Goal: Find specific page/section: Find specific page/section

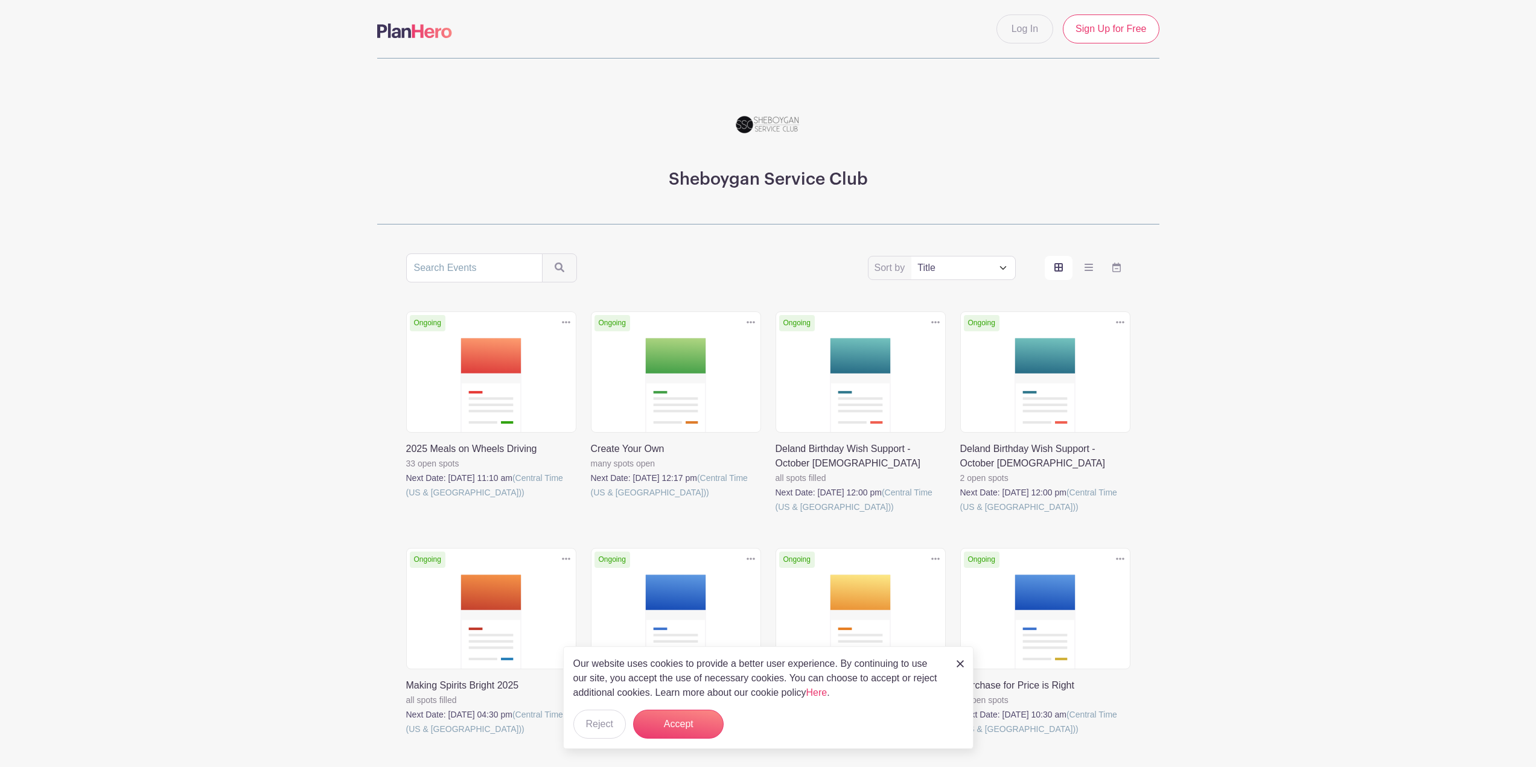
click at [960, 514] on link at bounding box center [960, 514] width 0 height 0
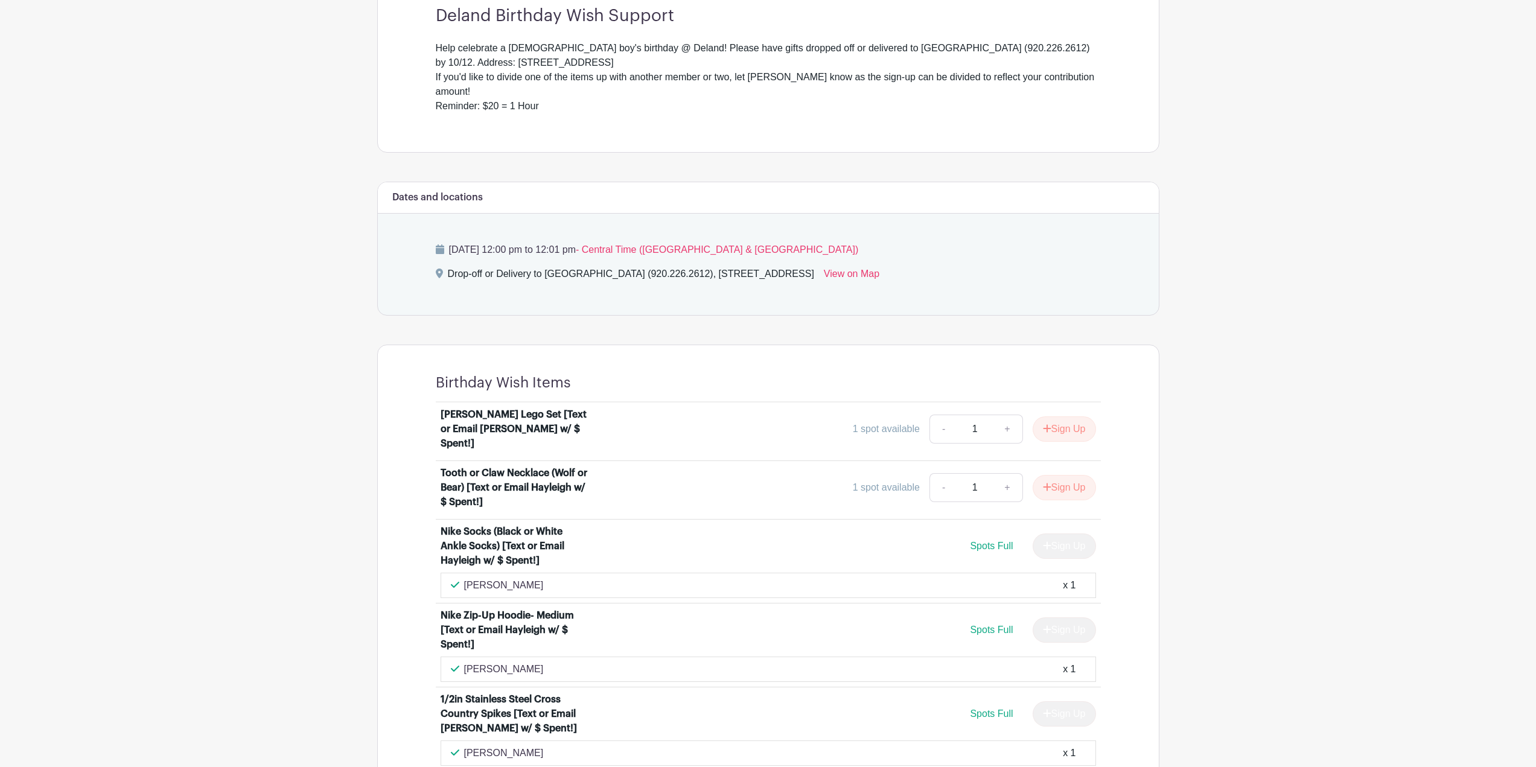
scroll to position [422, 0]
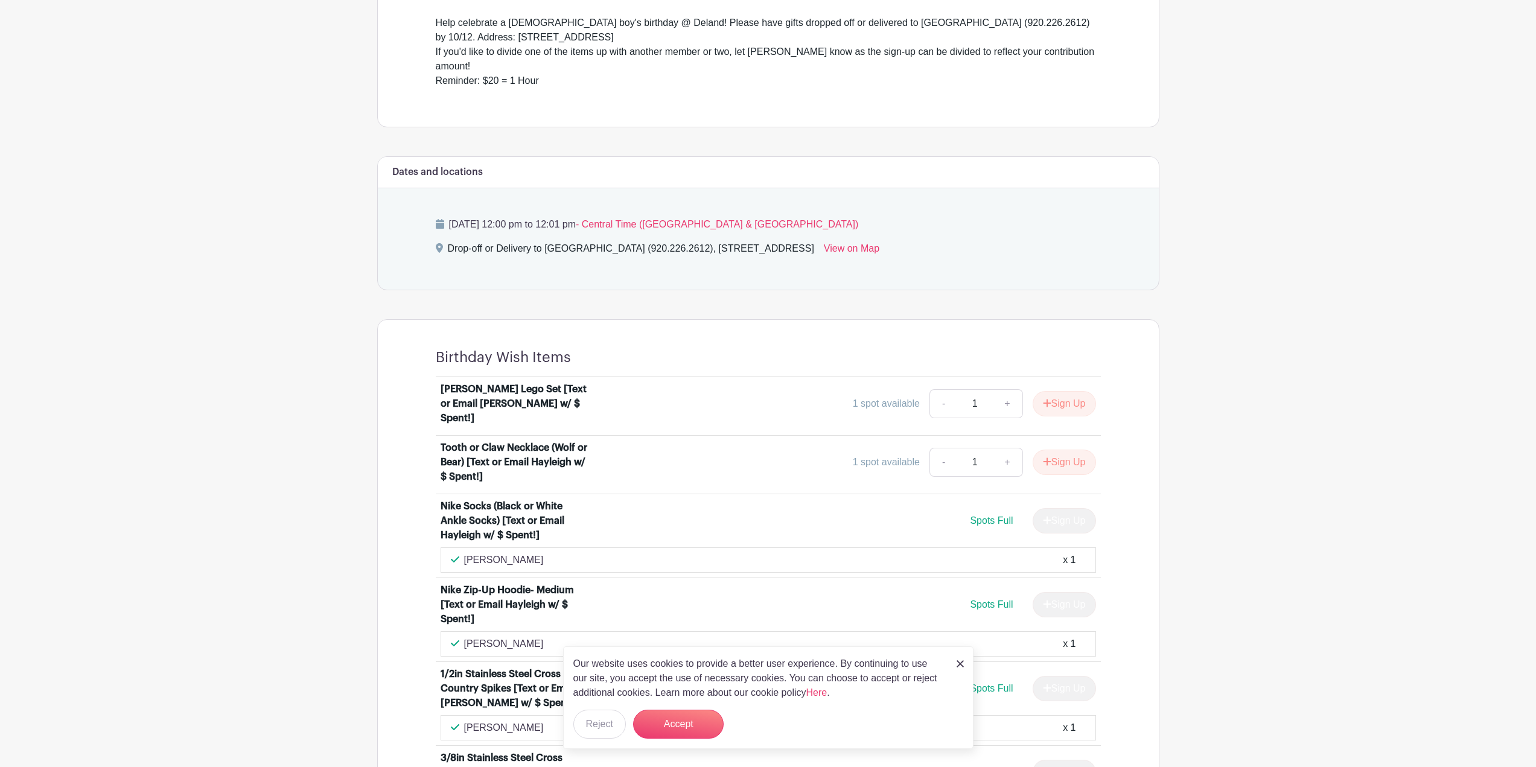
click at [956, 663] on img at bounding box center [959, 663] width 7 height 7
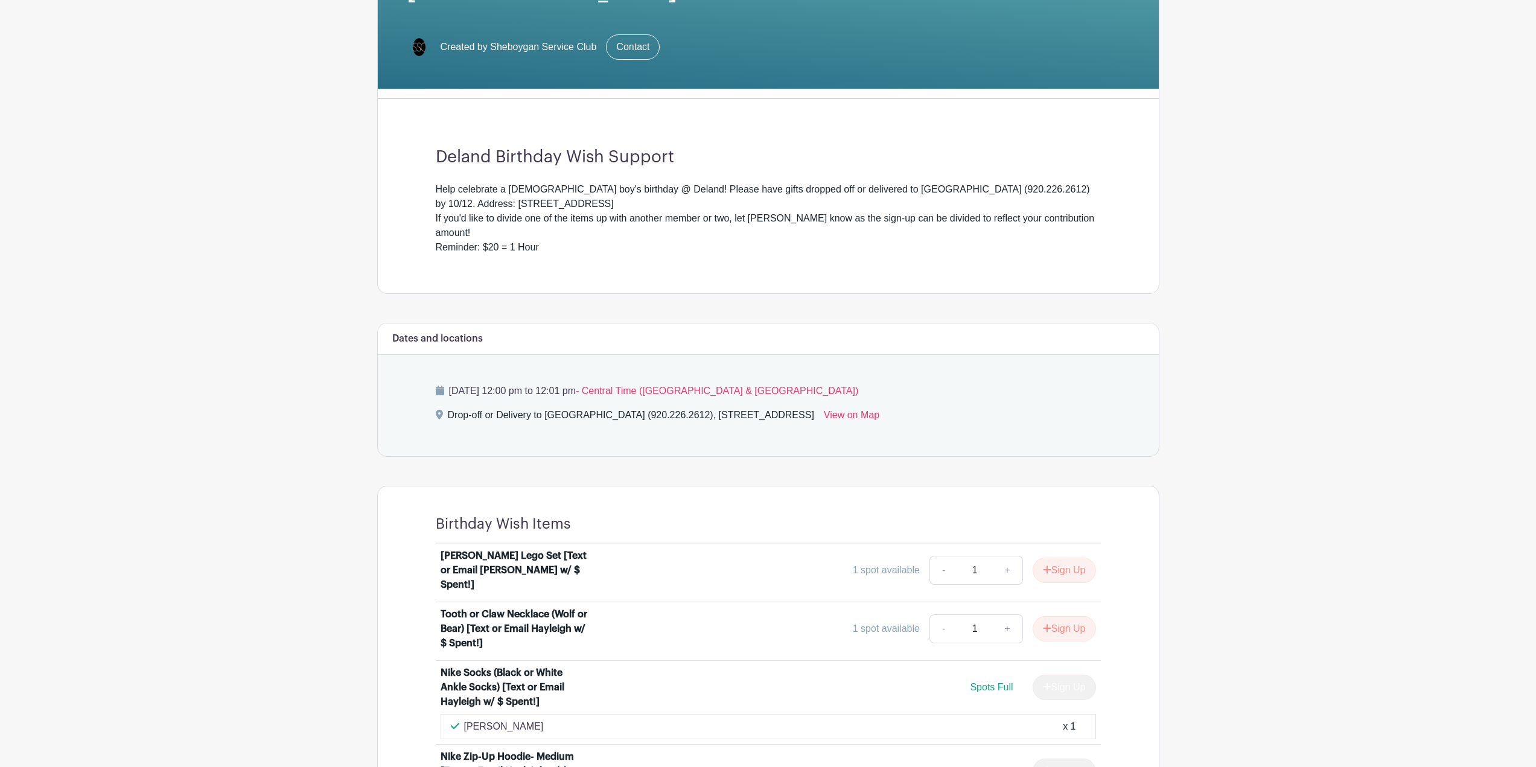
scroll to position [255, 0]
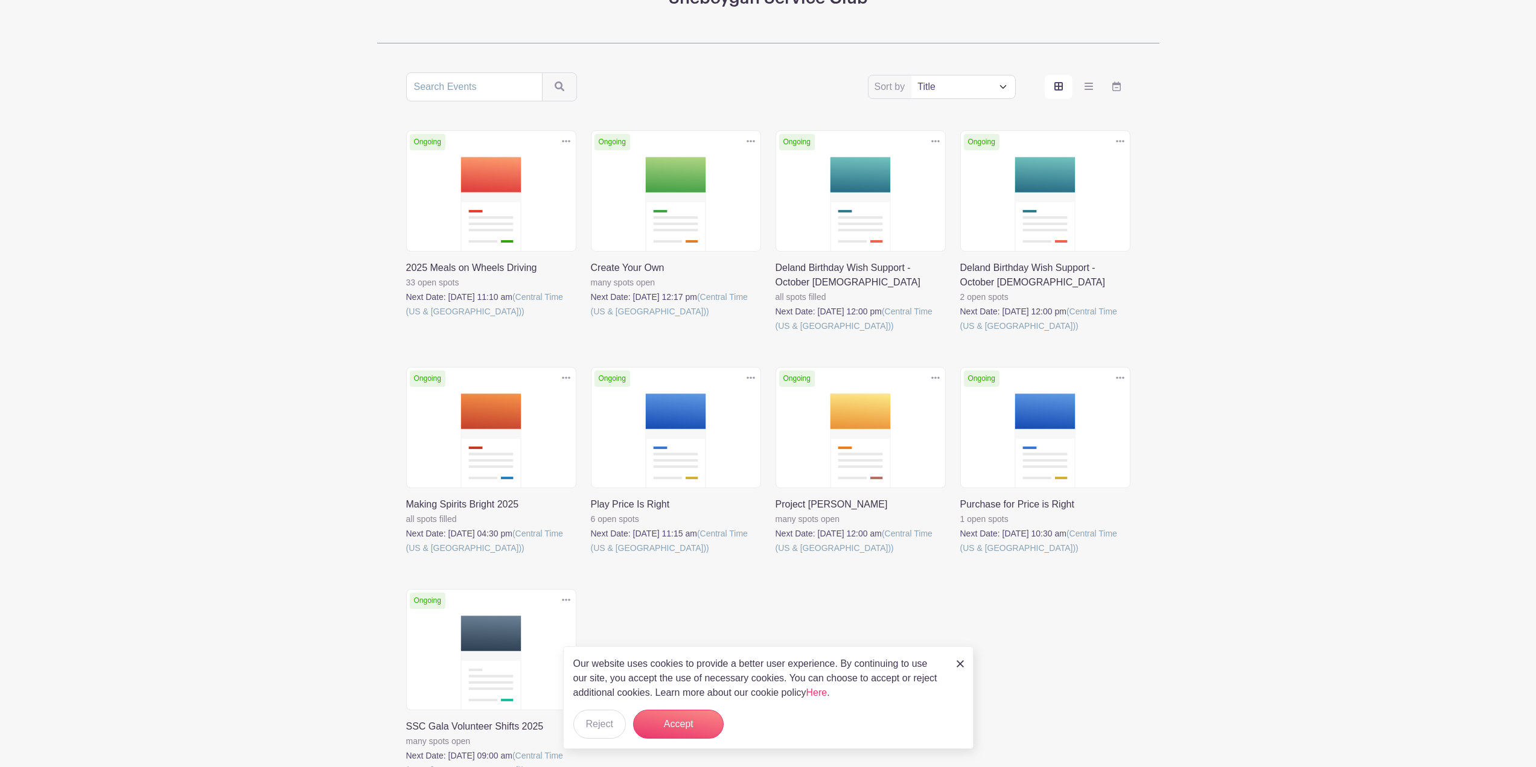
click at [406, 555] on link at bounding box center [406, 555] width 0 height 0
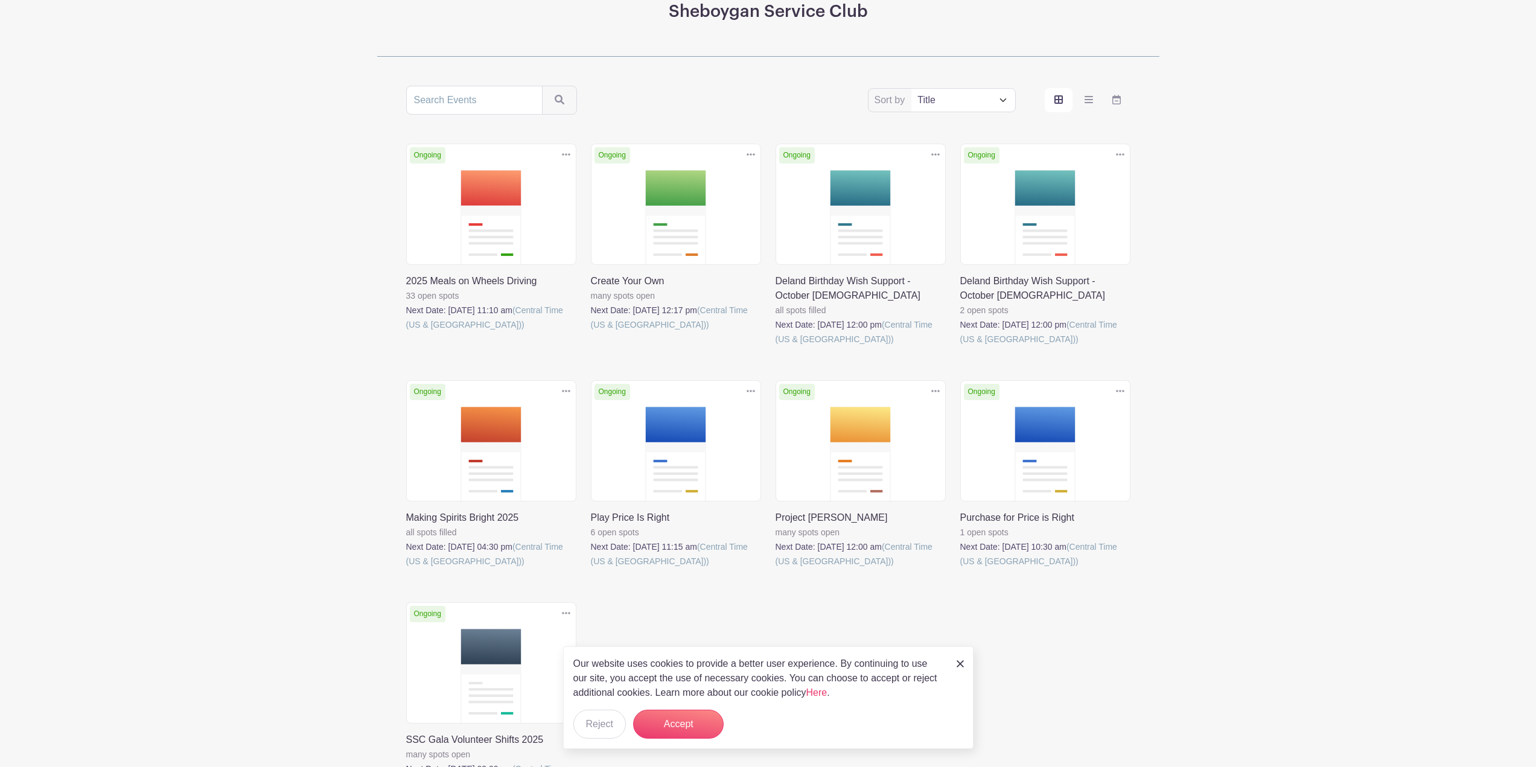
scroll to position [181, 0]
